Goal: Task Accomplishment & Management: Use online tool/utility

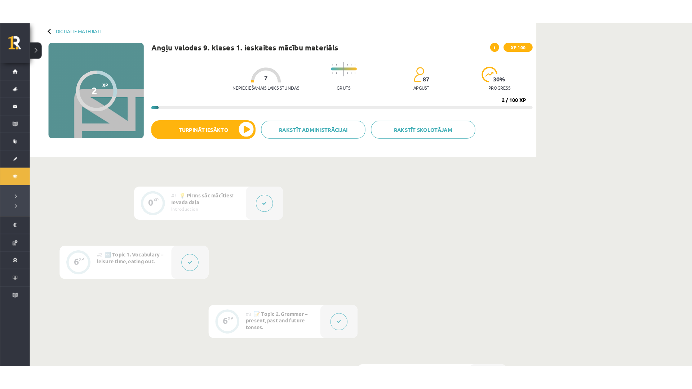
scroll to position [36, 0]
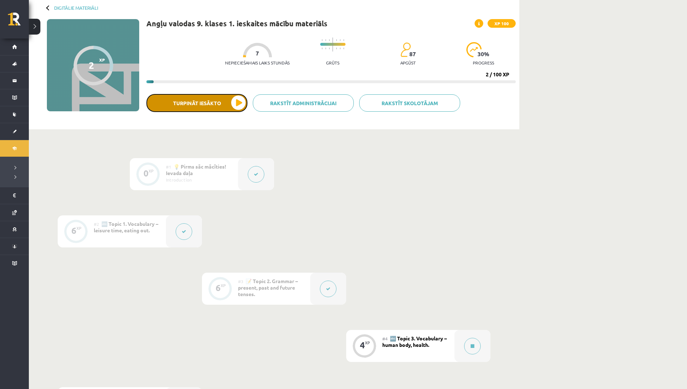
click at [184, 107] on button "Turpināt iesākto" at bounding box center [196, 103] width 101 height 18
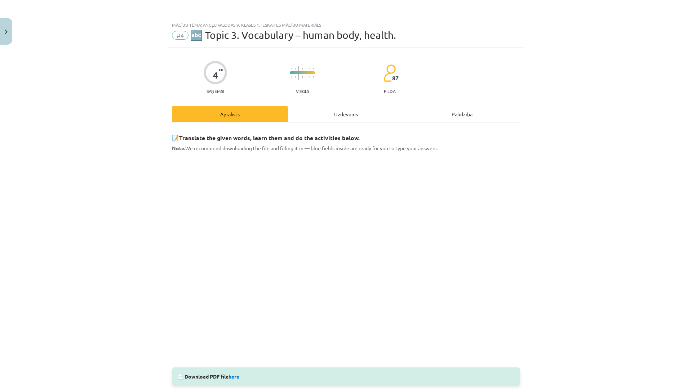
click at [50, 161] on div "Mācību tēma: Angļu valodas 9. klases 1. ieskaites mācību materiāls #4 🔤 Topic 3…" at bounding box center [346, 194] width 692 height 389
click at [610, 249] on div "Mācību tēma: Angļu valodas 9. klases 1. ieskaites mācību materiāls #4 🔤 Topic 3…" at bounding box center [346, 194] width 692 height 389
click at [596, 264] on div "Mācību tēma: Angļu valodas 9. klases 1. ieskaites mācību materiāls #4 🔤 Topic 3…" at bounding box center [346, 194] width 692 height 389
click at [552, 116] on div "Mācību tēma: Angļu valodas 9. klases 1. ieskaites mācību materiāls #4 🔤 Topic 3…" at bounding box center [346, 194] width 692 height 389
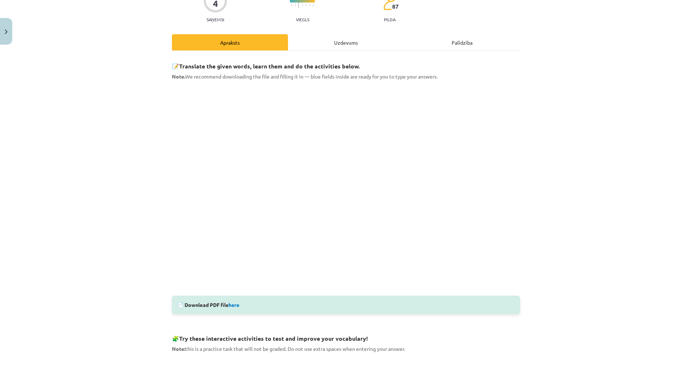
scroll to position [72, 0]
click at [644, 286] on div "Mācību tēma: Angļu valodas 9. klases 1. ieskaites mācību materiāls #4 🔤 Topic 3…" at bounding box center [346, 194] width 692 height 389
click at [46, 145] on div "Mācību tēma: Angļu valodas 9. klases 1. ieskaites mācību materiāls #4 🔤 Topic 3…" at bounding box center [346, 194] width 692 height 389
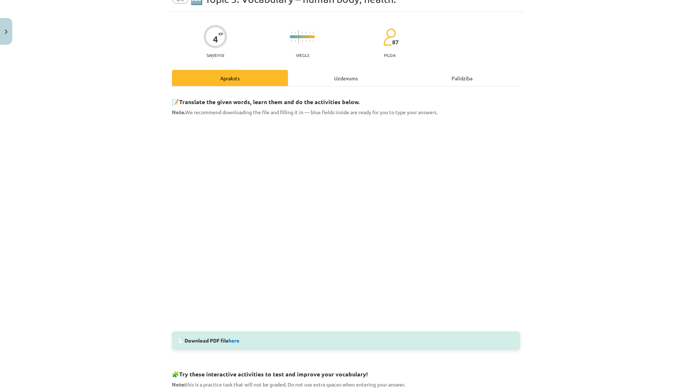
click at [596, 249] on div "Mācību tēma: Angļu valodas 9. klases 1. ieskaites mācību materiāls #4 🔤 Topic 3…" at bounding box center [346, 194] width 692 height 389
click at [0, 175] on div "Mācību tēma: Angļu valodas 9. klases 1. ieskaites mācību materiāls #4 🔤 Topic 3…" at bounding box center [346, 194] width 692 height 389
click at [619, 213] on div "Mācību tēma: Angļu valodas 9. klases 1. ieskaites mācību materiāls #4 🔤 Topic 3…" at bounding box center [346, 194] width 692 height 389
drag, startPoint x: 631, startPoint y: 212, endPoint x: 629, endPoint y: 216, distance: 4.2
click at [629, 215] on div "Mācību tēma: Angļu valodas 9. klases 1. ieskaites mācību materiāls #4 🔤 Topic 3…" at bounding box center [346, 194] width 692 height 389
